Goal: Task Accomplishment & Management: Complete application form

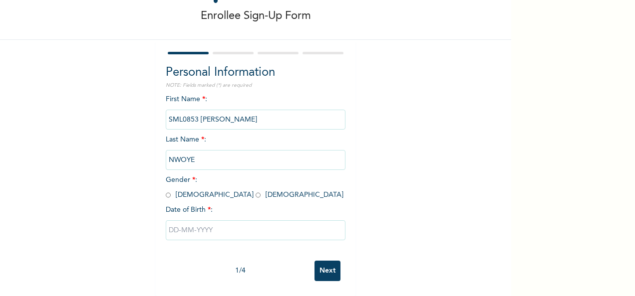
scroll to position [56, 0]
click at [207, 133] on div "First Name * : SML0853 [PERSON_NAME] Last Name * : [PERSON_NAME] Gender * : [DE…" at bounding box center [256, 175] width 180 height 162
click at [198, 152] on input "NWOYE" at bounding box center [256, 160] width 180 height 20
click at [255, 191] on input "radio" at bounding box center [257, 195] width 5 height 9
radio input "true"
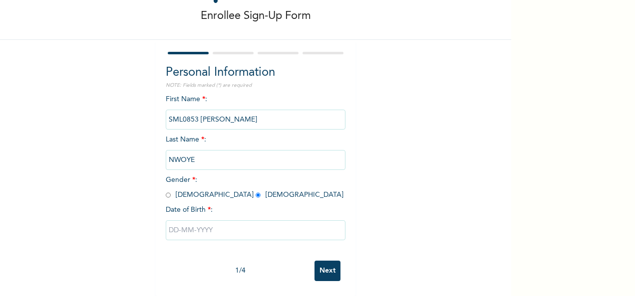
click at [183, 222] on input "text" at bounding box center [256, 231] width 180 height 20
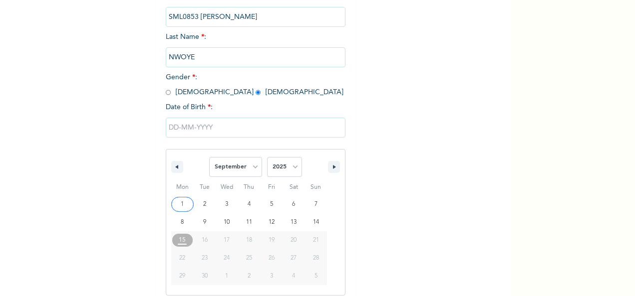
scroll to position [158, 0]
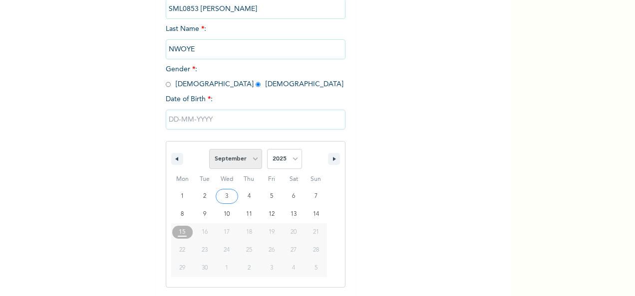
click at [253, 160] on select "January February March April May June July August September October November De…" at bounding box center [235, 159] width 53 height 20
select select "6"
click at [209, 150] on select "January February March April May June July August September October November De…" at bounding box center [235, 159] width 53 height 20
type input "[DATE]"
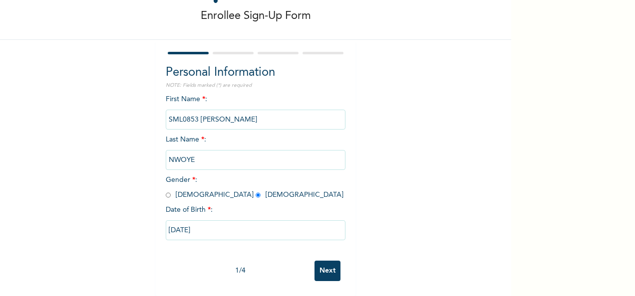
scroll to position [56, 0]
click at [219, 222] on input "[DATE]" at bounding box center [256, 231] width 180 height 20
select select "6"
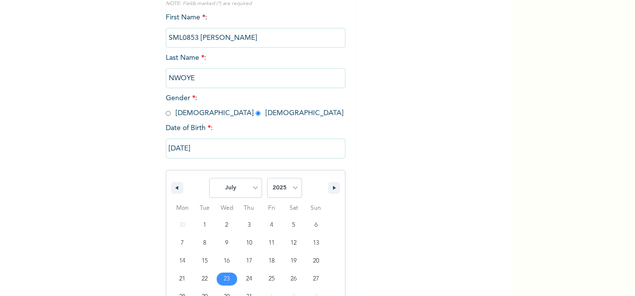
scroll to position [158, 0]
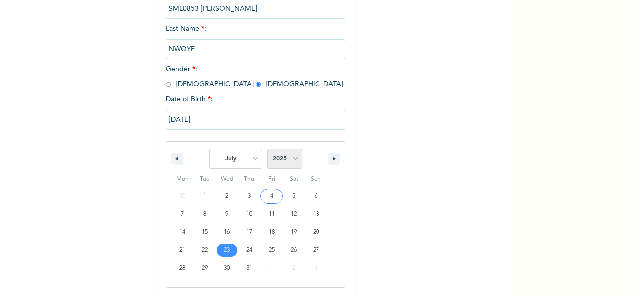
click at [293, 162] on select "2025 2024 2023 2022 2021 2020 2019 2018 2017 2016 2015 2014 2013 2012 2011 2010…" at bounding box center [284, 159] width 35 height 20
select select "1987"
click at [267, 150] on select "2025 2024 2023 2022 2021 2020 2019 2018 2017 2016 2015 2014 2013 2012 2011 2010…" at bounding box center [284, 159] width 35 height 20
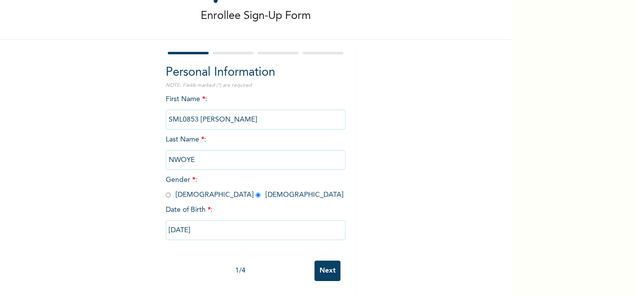
scroll to position [56, 0]
click at [327, 264] on input "Next" at bounding box center [327, 271] width 26 height 20
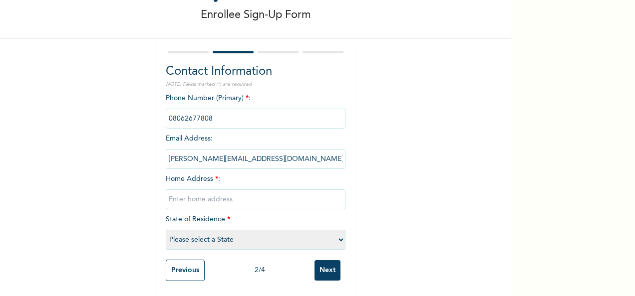
click at [220, 190] on input "text" at bounding box center [256, 200] width 180 height 20
type input "r"
type input "Rumuwarar [GEOGRAPHIC_DATA]"
click at [337, 234] on select "Please select a State [PERSON_NAME] (FCT) [PERSON_NAME] Ibom [GEOGRAPHIC_DATA] …" at bounding box center [256, 240] width 180 height 20
select select "33"
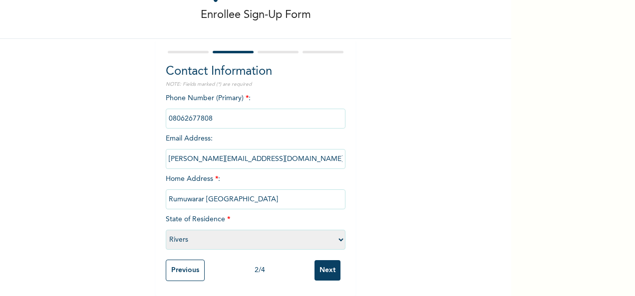
click at [166, 230] on select "Please select a State [PERSON_NAME] (FCT) [PERSON_NAME] Ibom [GEOGRAPHIC_DATA] …" at bounding box center [256, 240] width 180 height 20
click at [319, 263] on input "Next" at bounding box center [327, 270] width 26 height 20
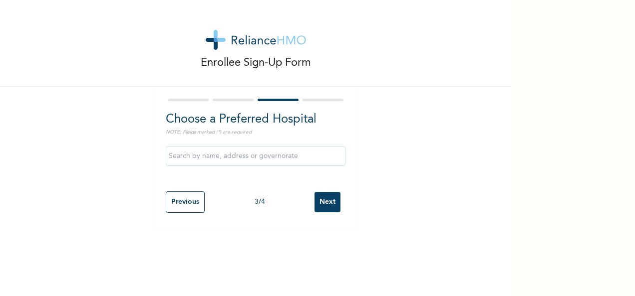
click at [245, 158] on input "text" at bounding box center [256, 156] width 180 height 20
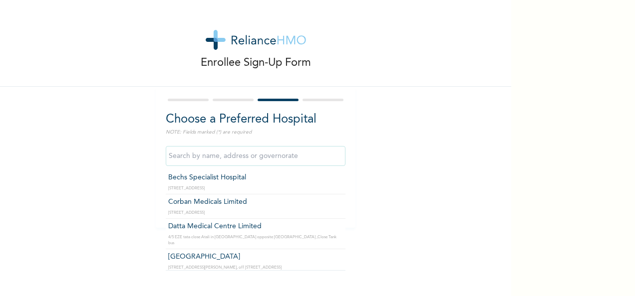
scroll to position [100, 0]
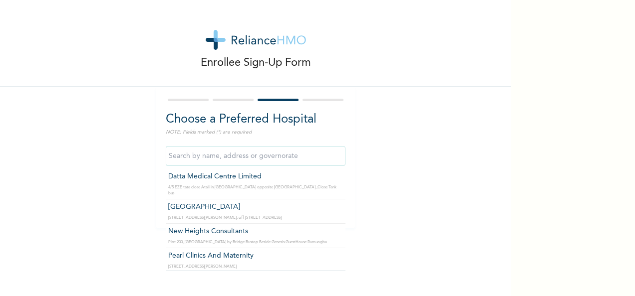
type input "New Heights Consultants"
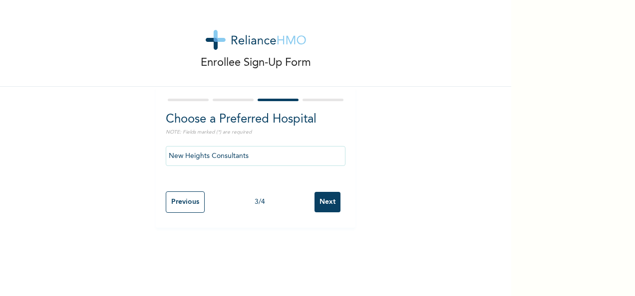
click at [316, 206] on input "Next" at bounding box center [327, 202] width 26 height 20
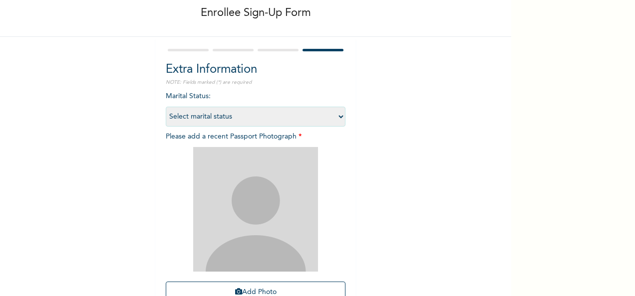
scroll to position [142, 0]
